Goal: Task Accomplishment & Management: Use online tool/utility

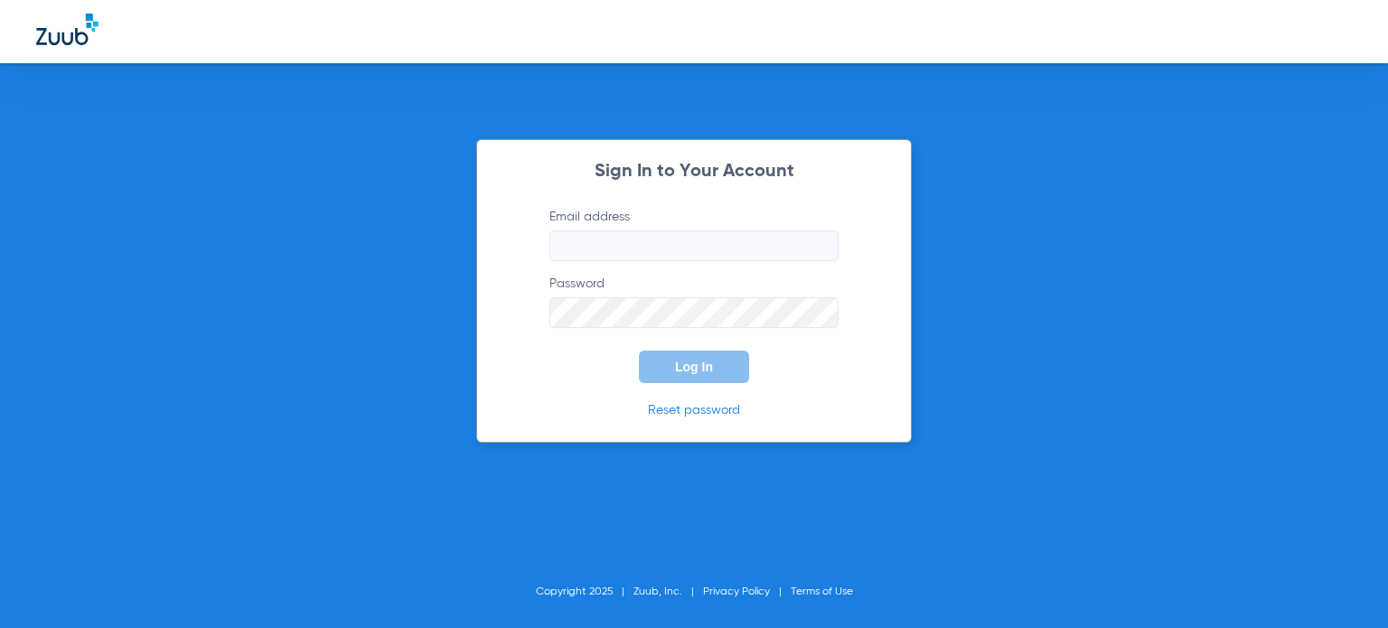
click at [617, 251] on input "Email address" at bounding box center [693, 245] width 289 height 31
type input "[PERSON_NAME][EMAIL_ADDRESS][DOMAIN_NAME]"
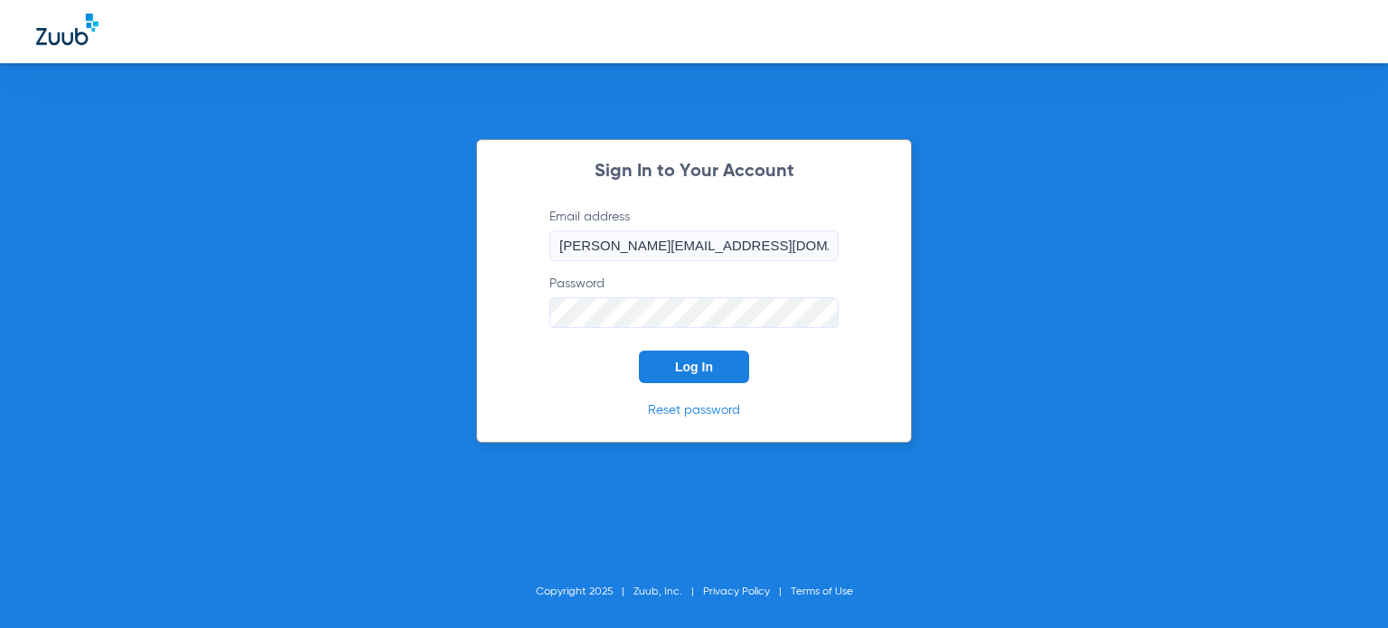
click at [639, 351] on button "Log In" at bounding box center [694, 367] width 110 height 33
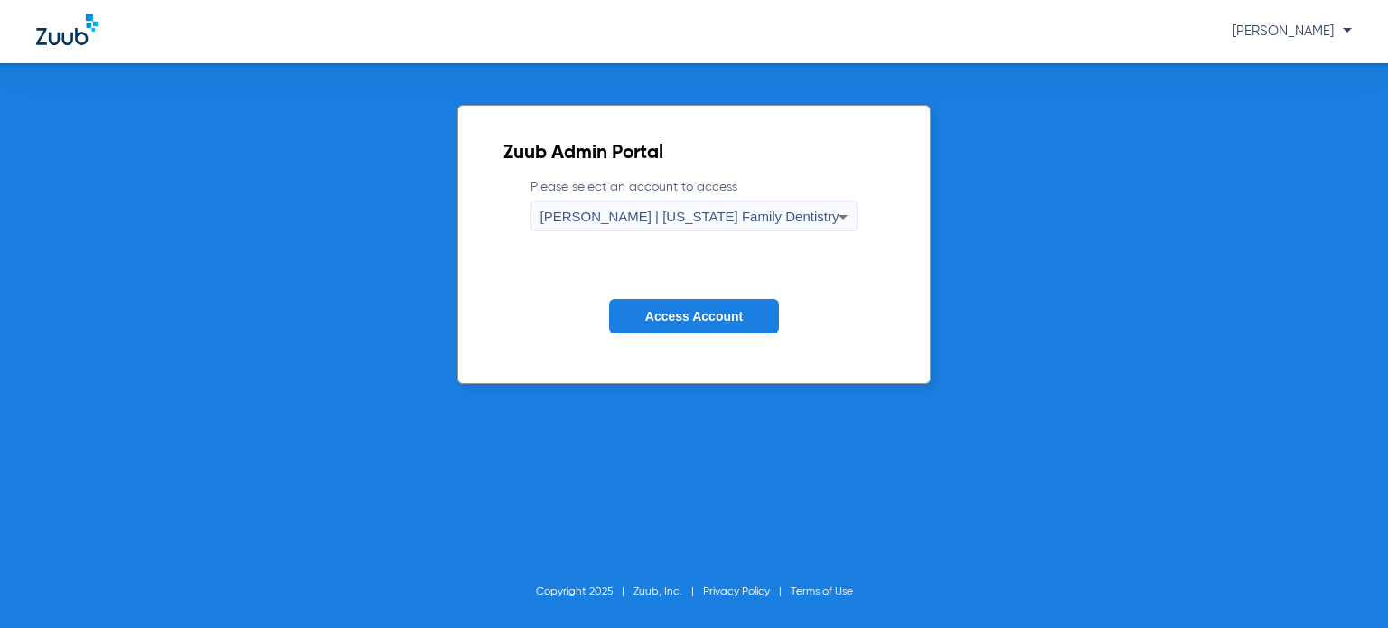
click at [708, 216] on span "[PERSON_NAME] | [US_STATE] Family Dentistry" at bounding box center [689, 216] width 299 height 15
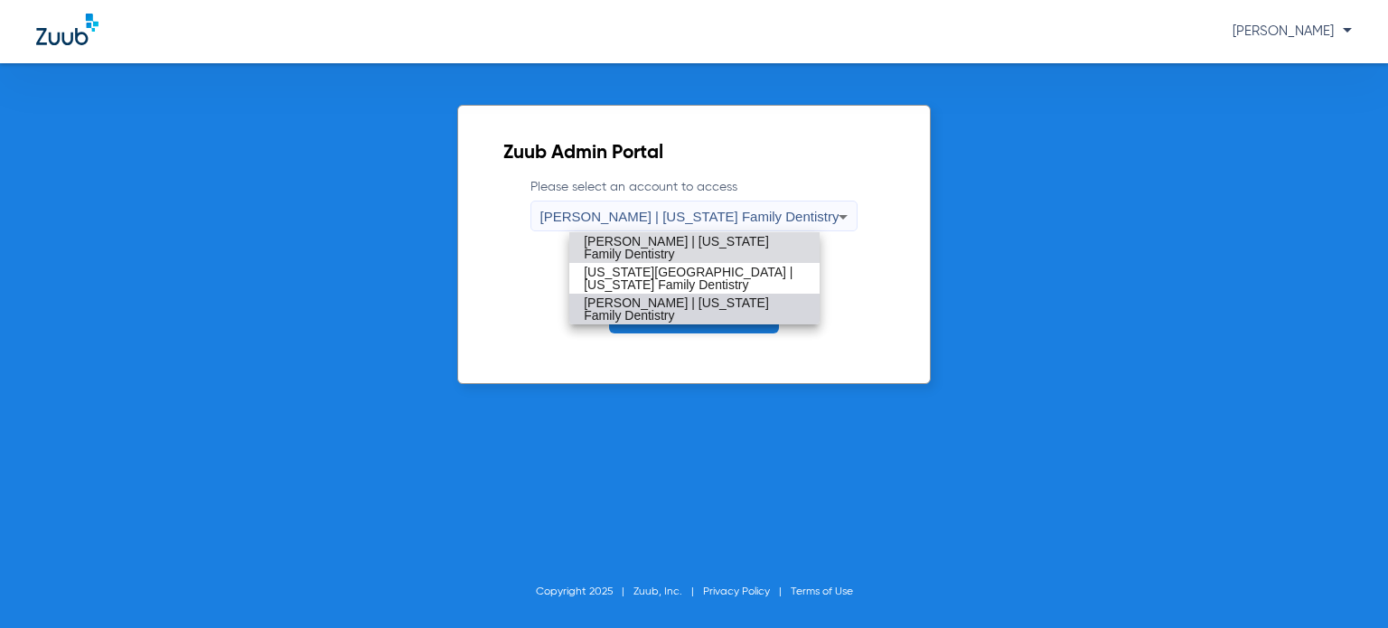
click at [692, 310] on span "[PERSON_NAME] | [US_STATE] Family Dentistry" at bounding box center [694, 308] width 221 height 25
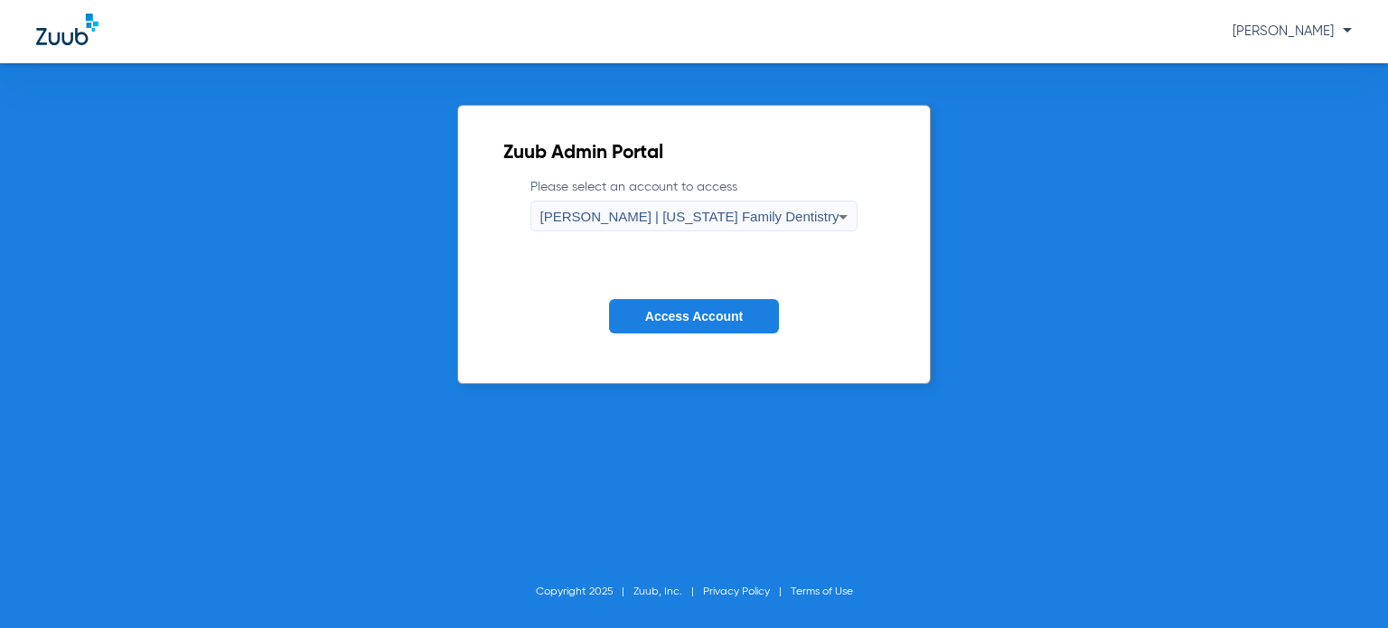
click at [692, 310] on span "Access Account" at bounding box center [694, 316] width 98 height 14
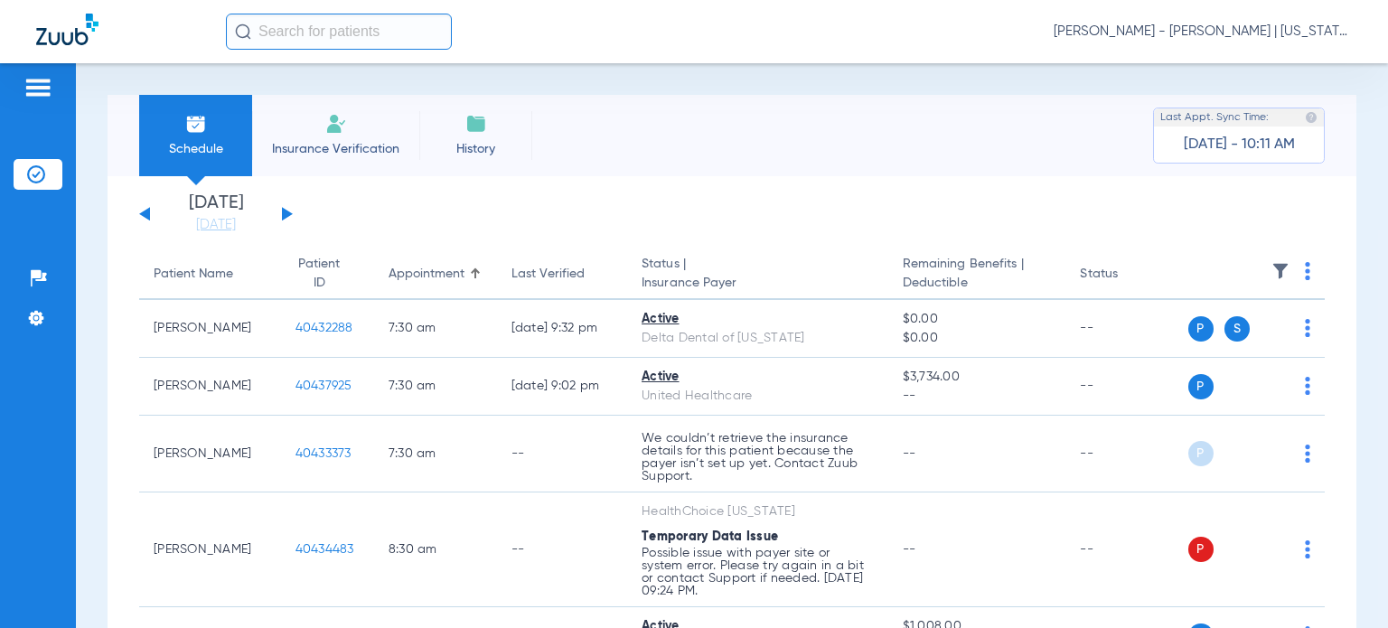
click at [285, 212] on button at bounding box center [287, 214] width 11 height 14
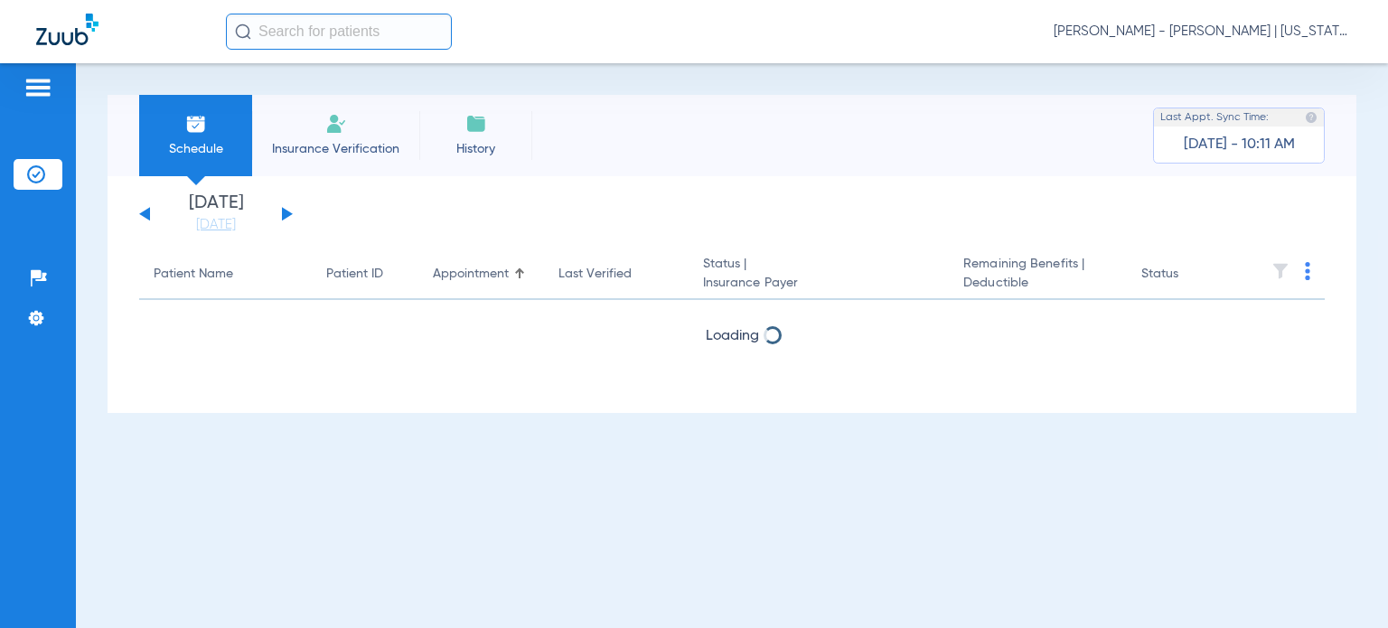
click at [285, 212] on button at bounding box center [287, 214] width 11 height 14
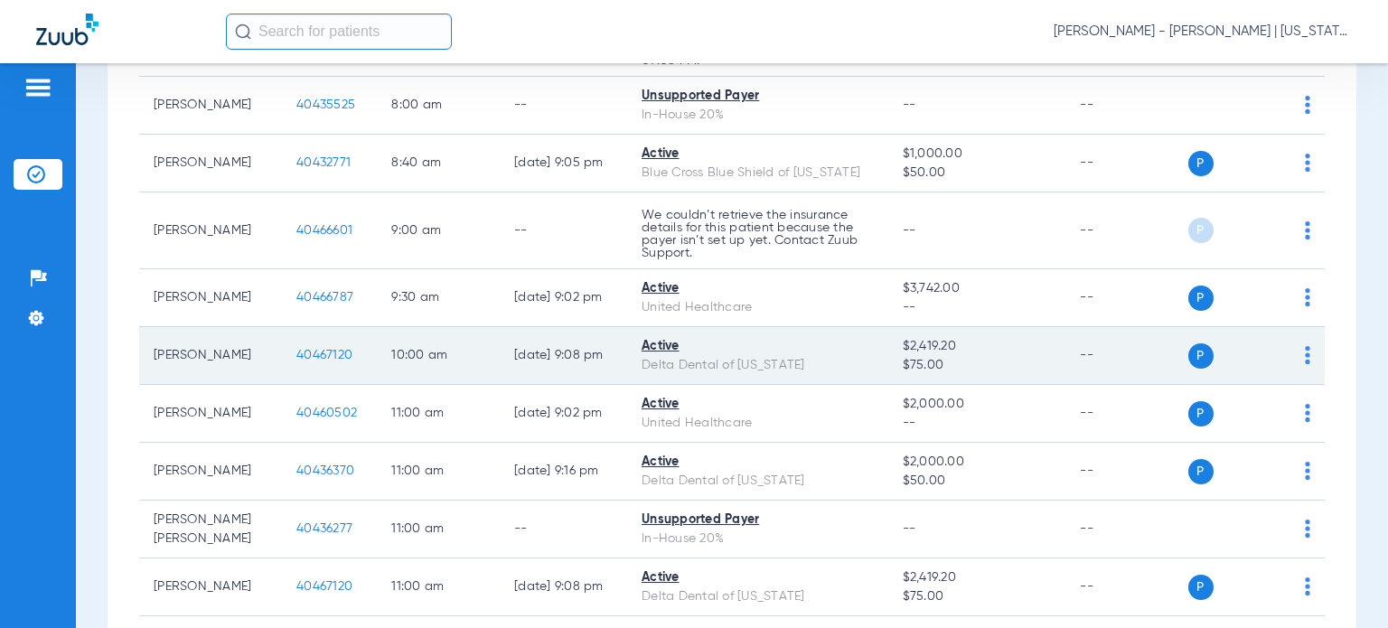
scroll to position [527, 0]
click at [317, 350] on span "40467120" at bounding box center [324, 352] width 56 height 13
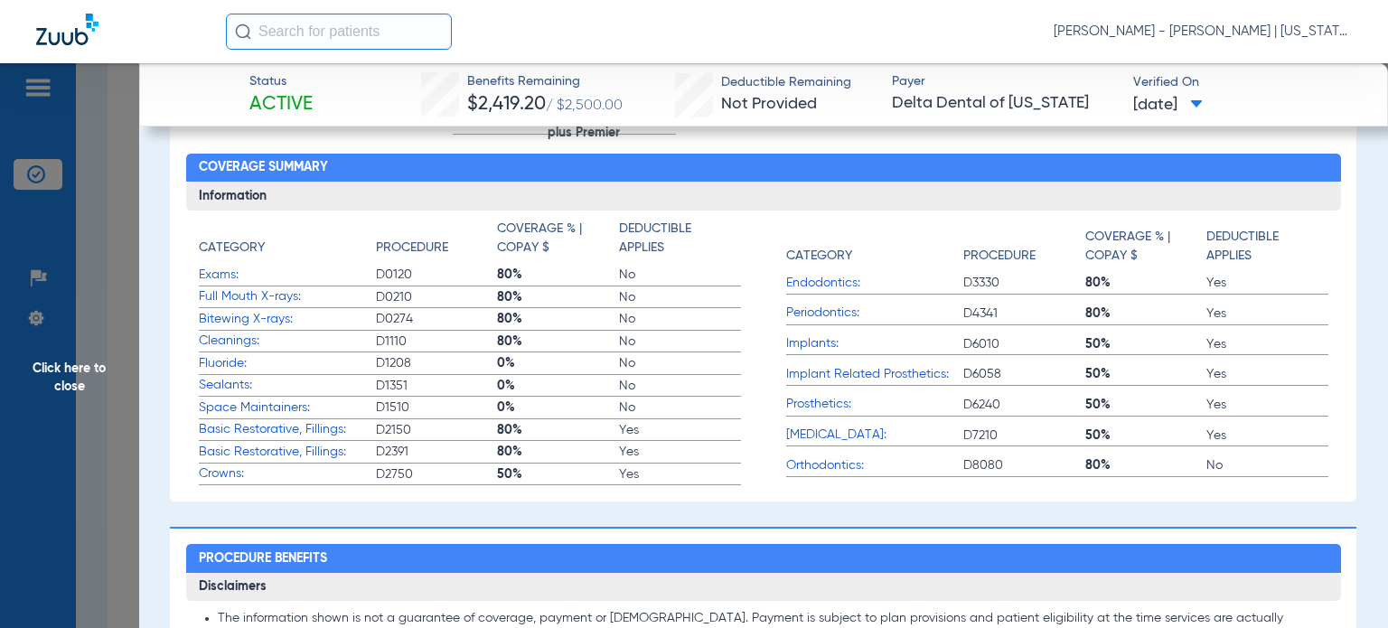
scroll to position [504, 0]
